Goal: Entertainment & Leisure: Browse casually

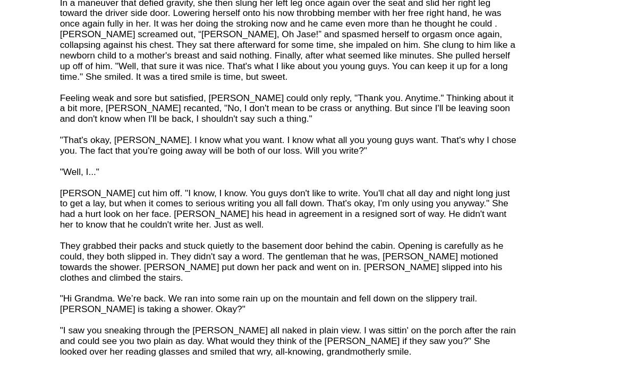
scroll to position [2311, 0]
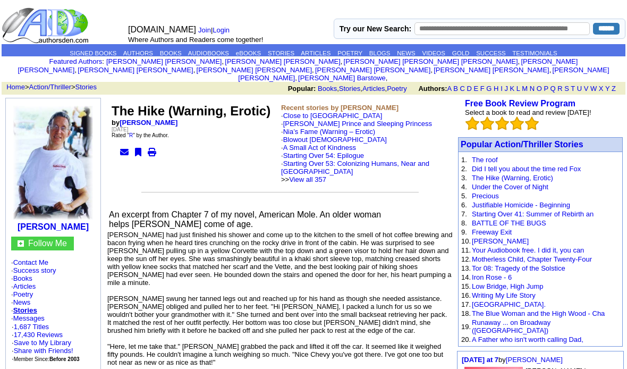
click at [97, 83] on link "Stories" at bounding box center [85, 87] width 21 height 8
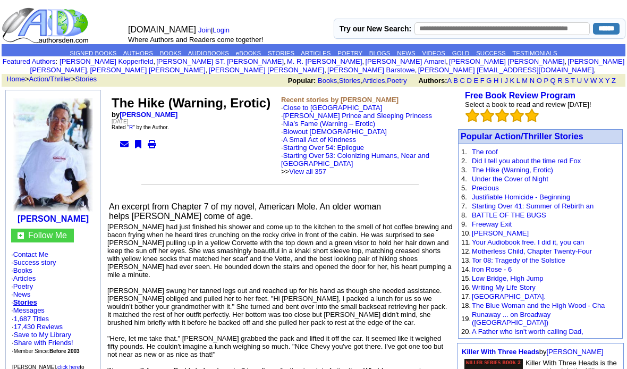
click at [361, 119] on link "Macaw Prince and Sleeping Princess" at bounding box center [357, 116] width 149 height 8
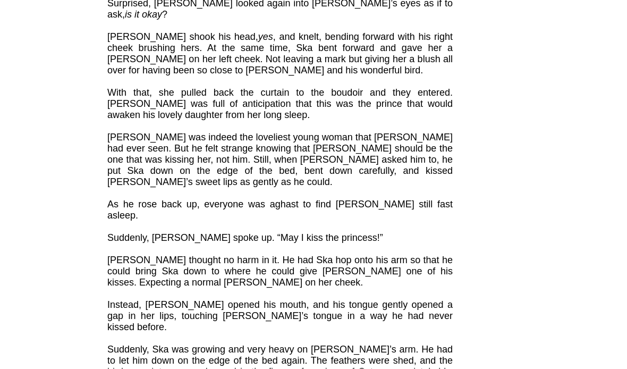
scroll to position [4834, 0]
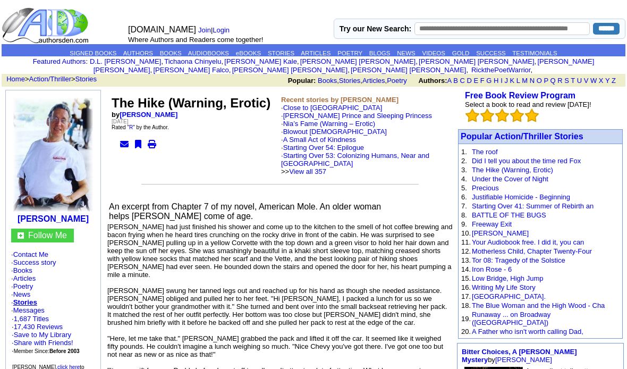
click at [319, 129] on link "Blowout [DEMOGRAPHIC_DATA]" at bounding box center [335, 132] width 104 height 8
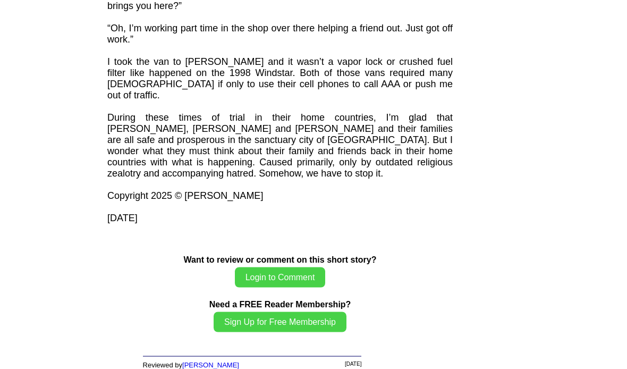
scroll to position [1194, 0]
